Goal: Find specific page/section: Find specific page/section

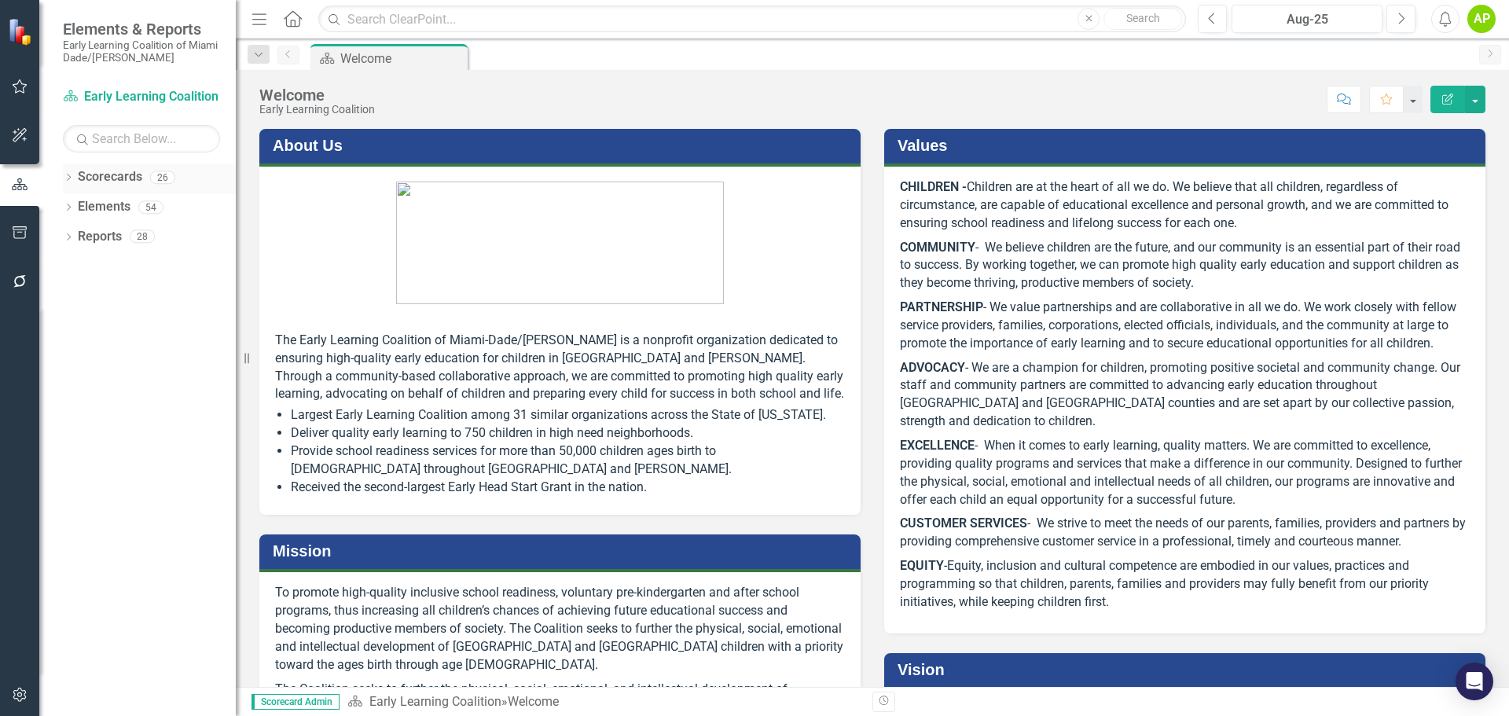
click at [66, 175] on icon "Dropdown" at bounding box center [68, 178] width 11 height 9
click at [101, 207] on link "Early Learning Coalition" at bounding box center [160, 207] width 149 height 18
click at [83, 207] on icon "Dropdown" at bounding box center [77, 206] width 12 height 9
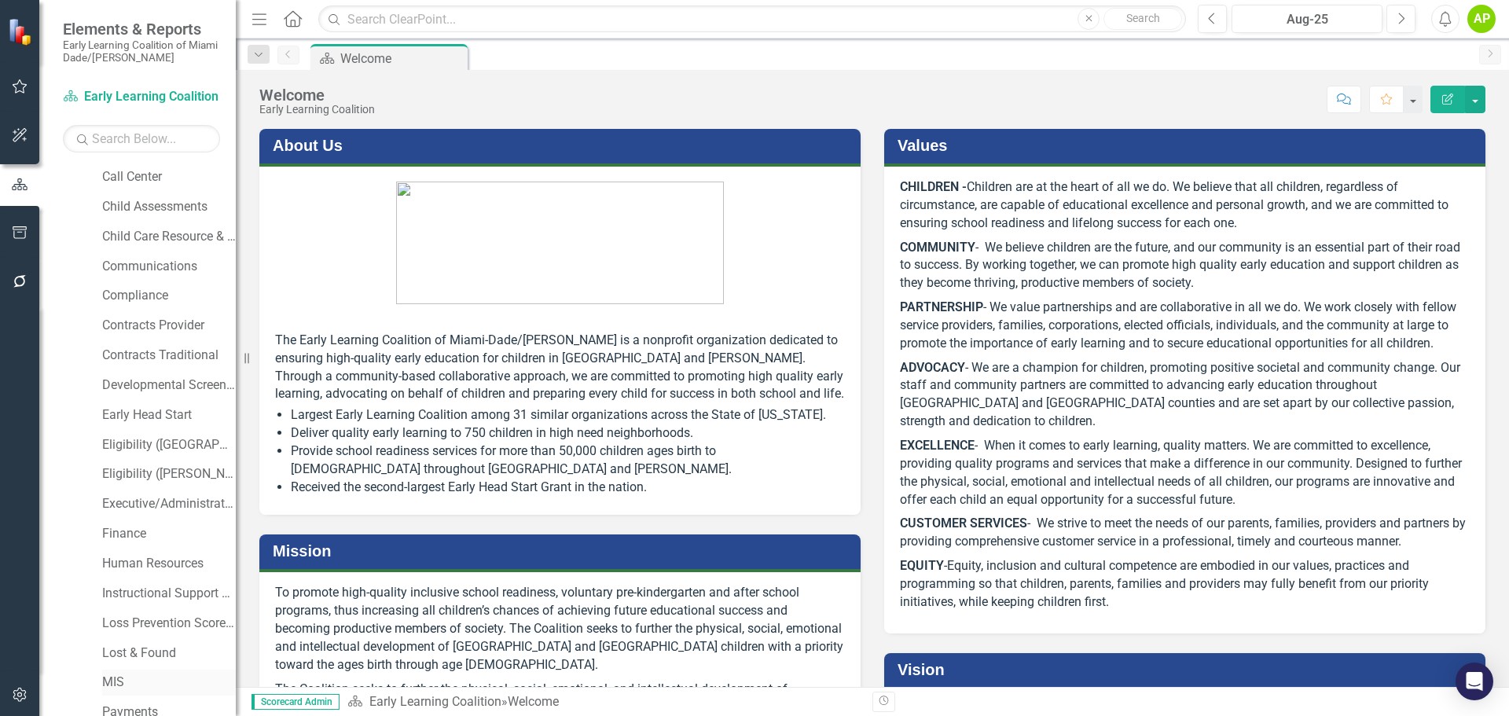
scroll to position [310, 0]
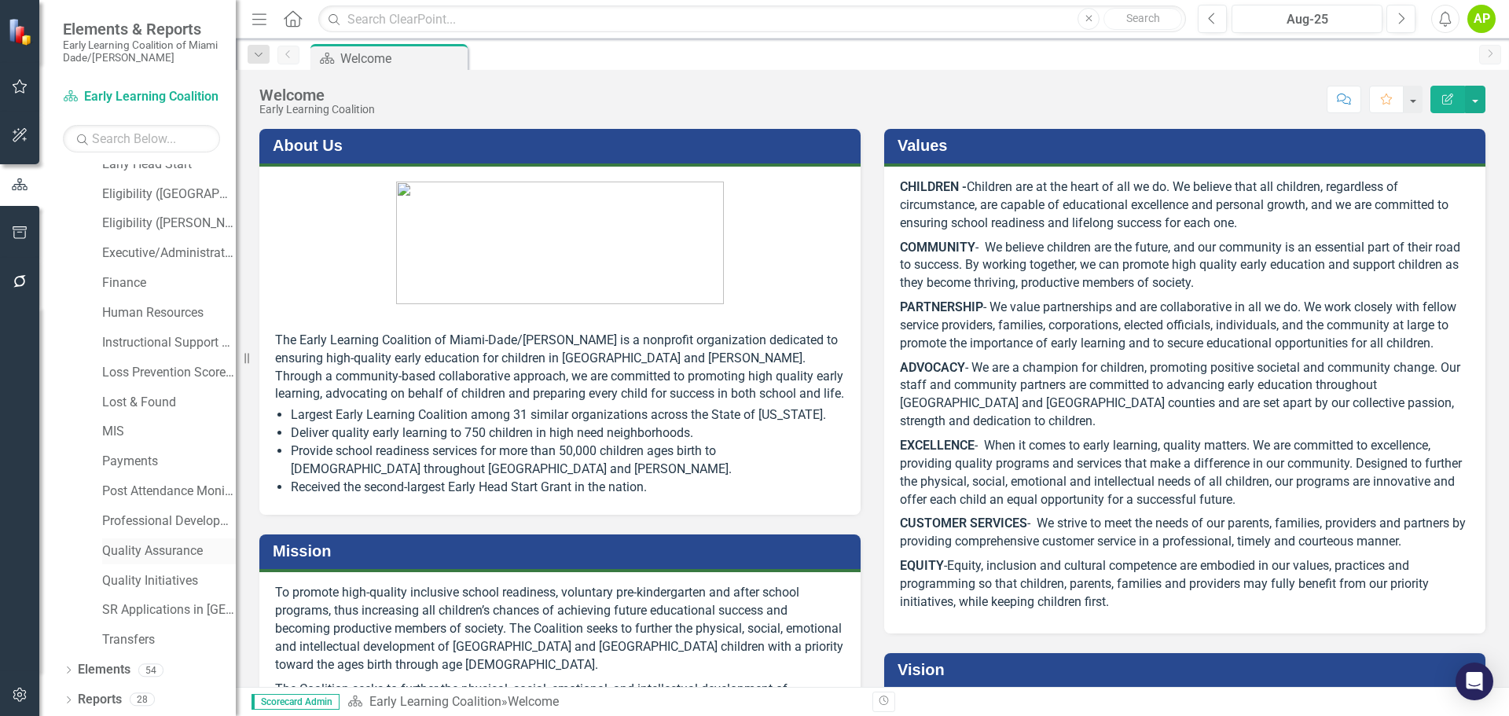
click at [152, 551] on link "Quality Assurance" at bounding box center [169, 551] width 134 height 18
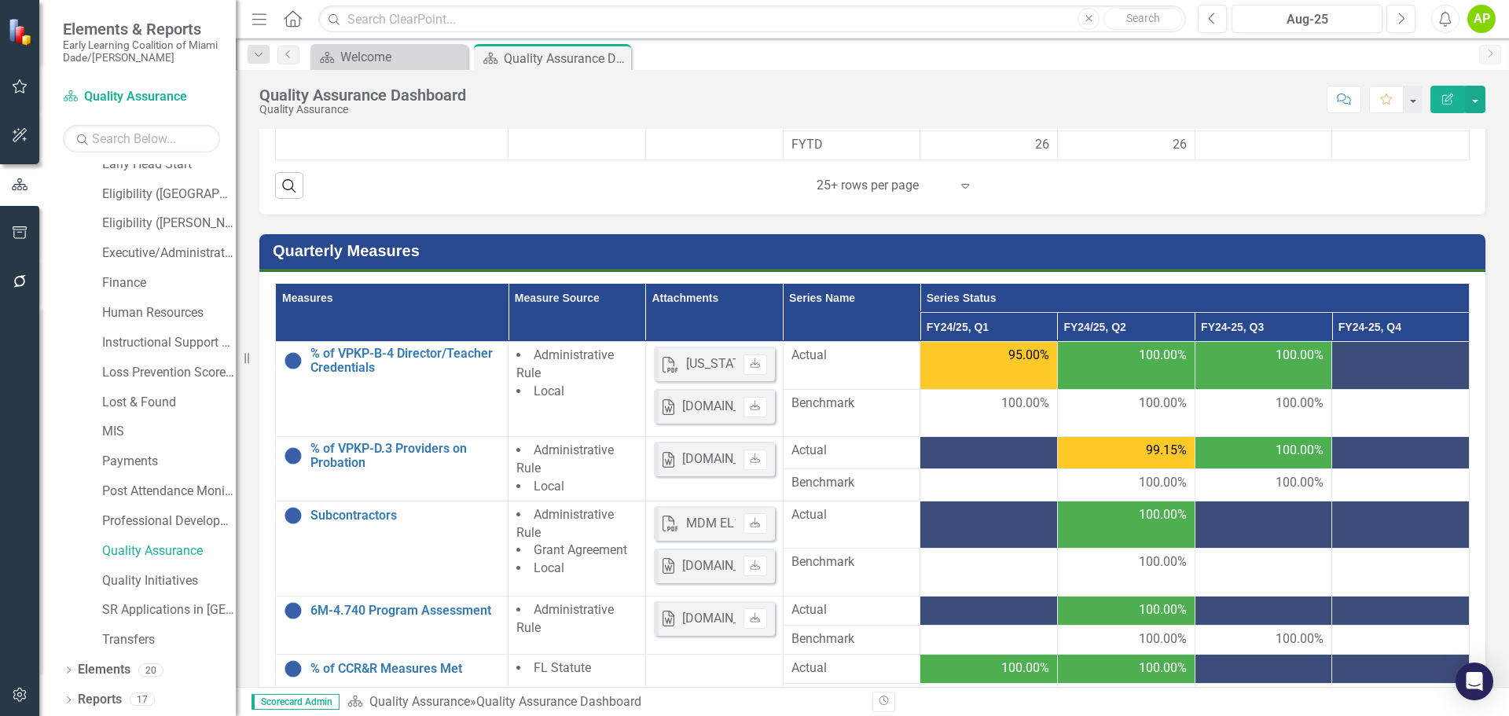
scroll to position [923, 0]
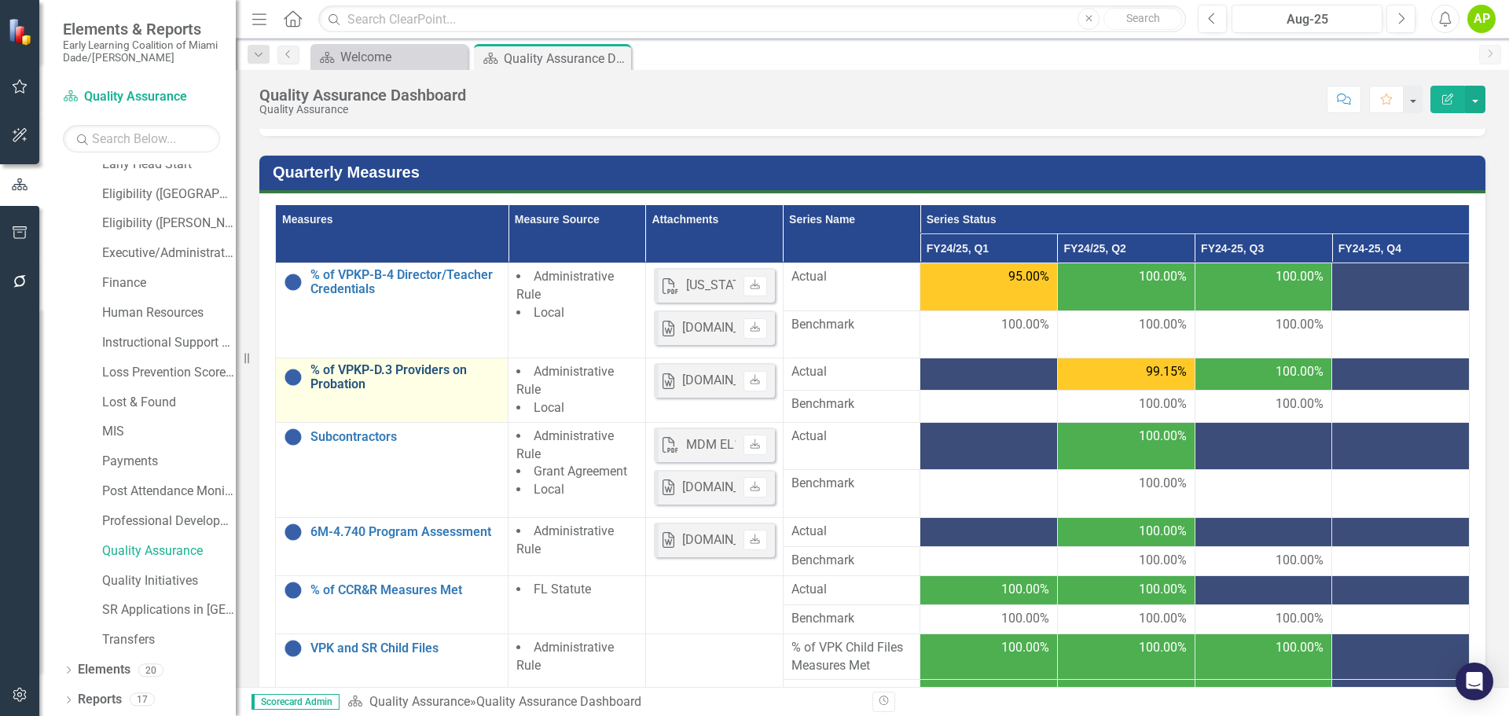
click at [326, 388] on link "% of VPKP-D.3 Providers on Probation" at bounding box center [404, 377] width 189 height 28
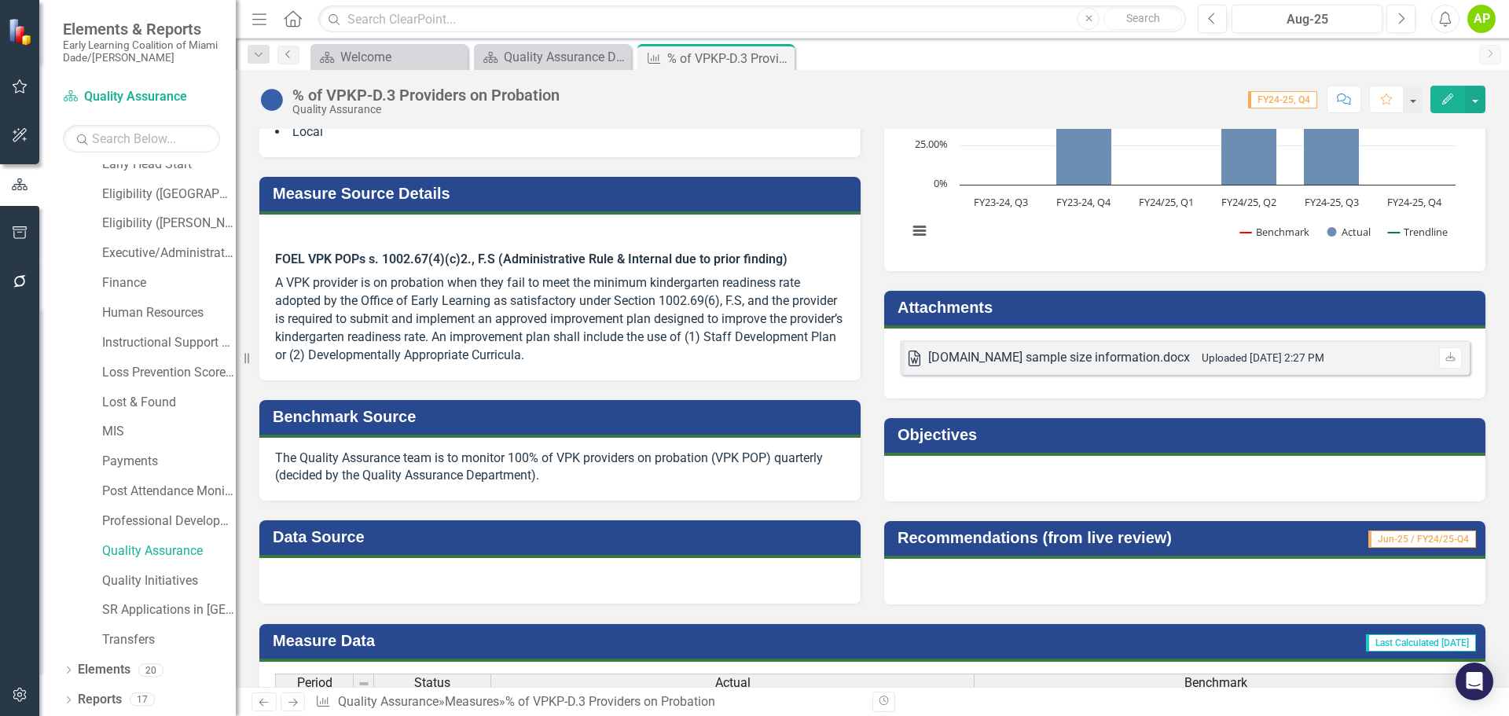
scroll to position [472, 0]
